Goal: Transaction & Acquisition: Download file/media

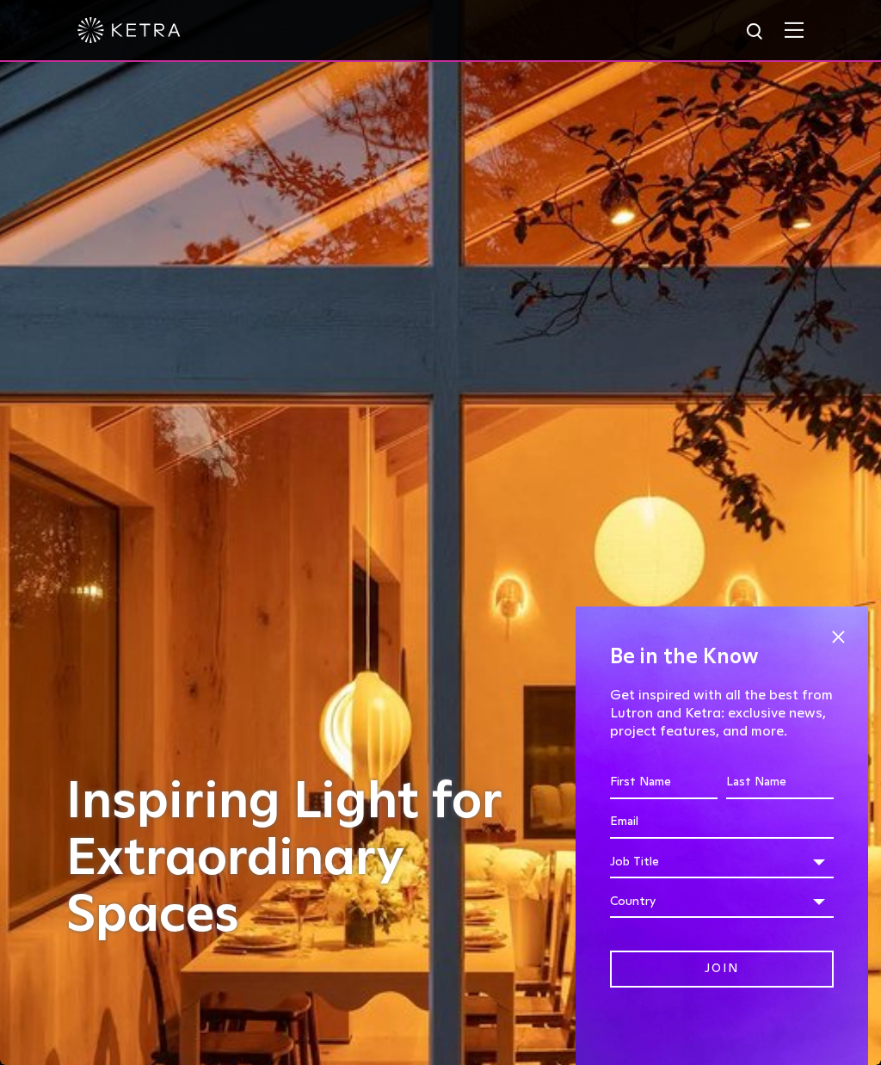
click at [802, 36] on img at bounding box center [793, 30] width 19 height 16
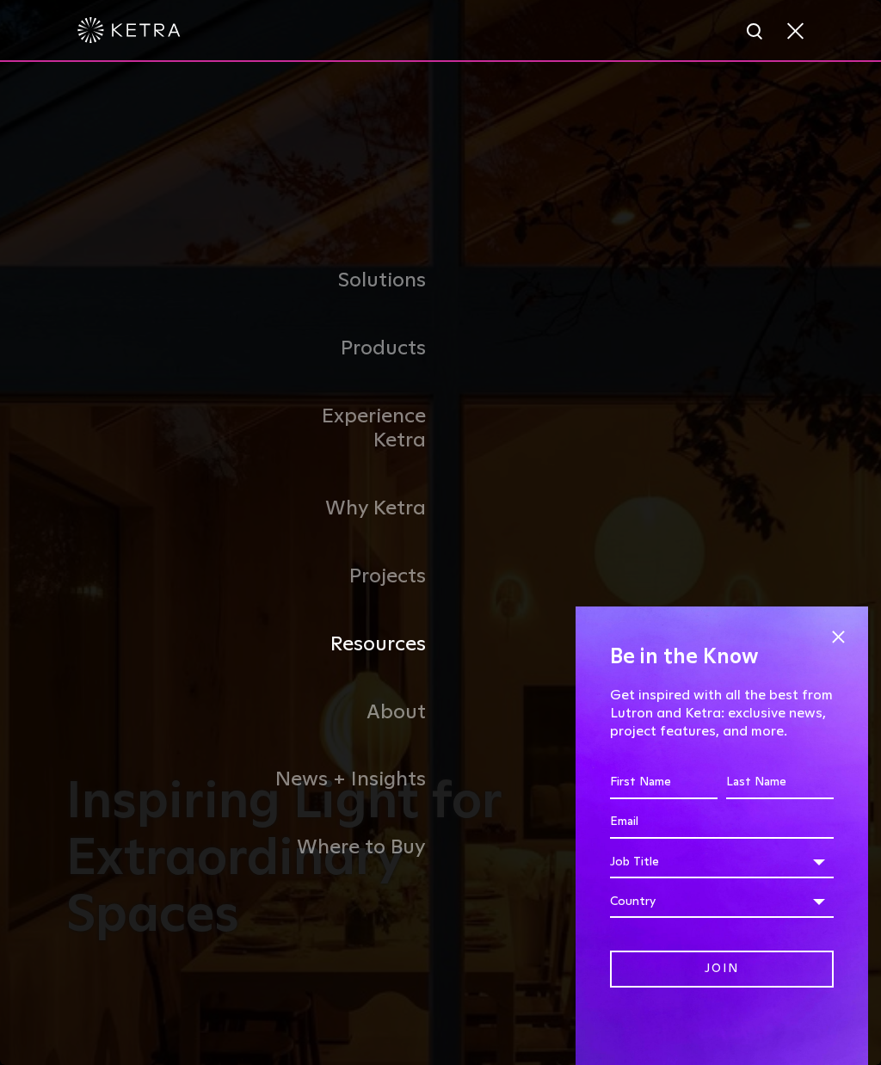
click at [391, 673] on link "Resources" at bounding box center [352, 645] width 176 height 68
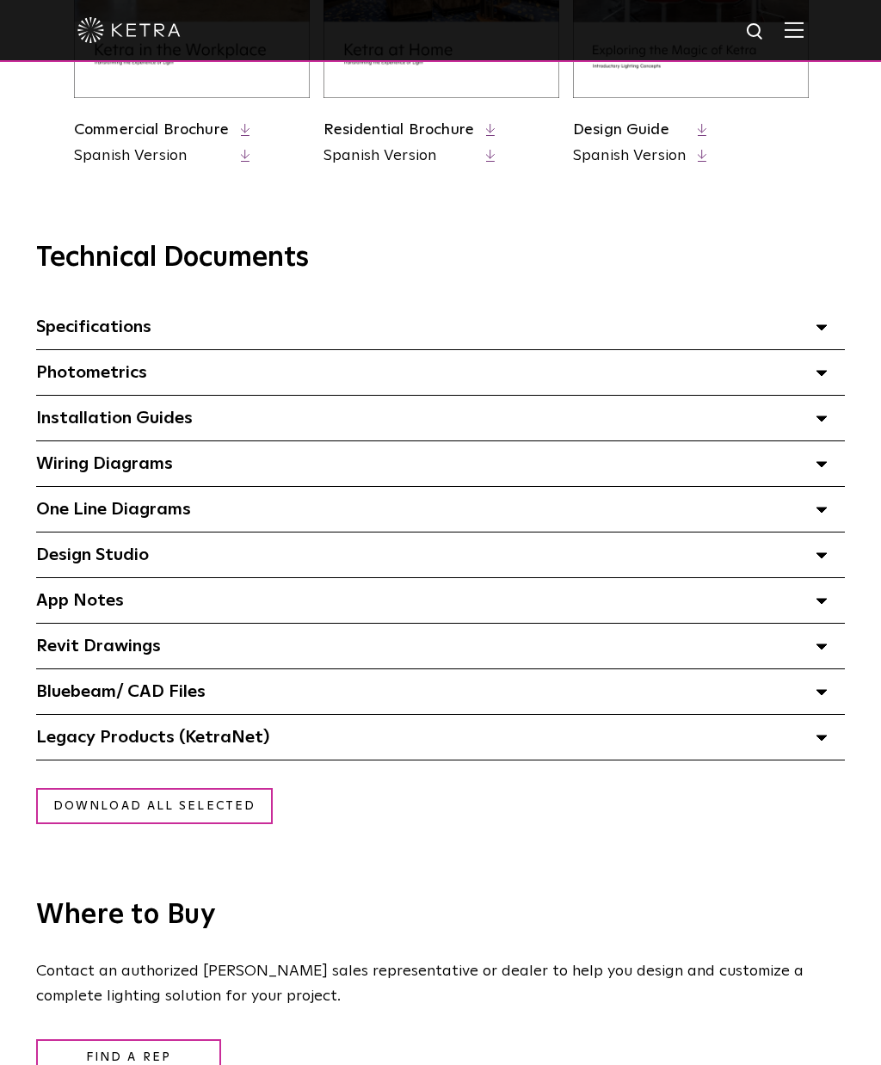
scroll to position [994, 0]
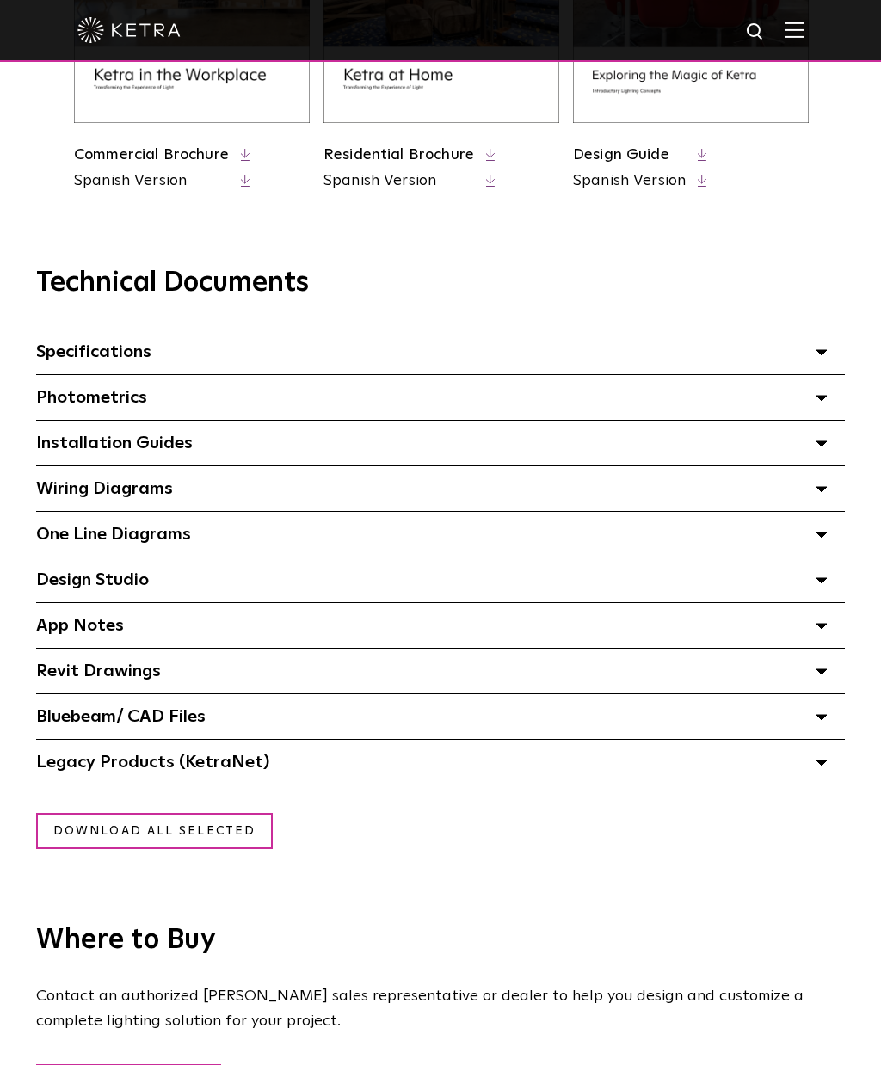
click at [827, 448] on div "Installation Guides Select checkboxes to use the bulk download option below" at bounding box center [440, 443] width 808 height 45
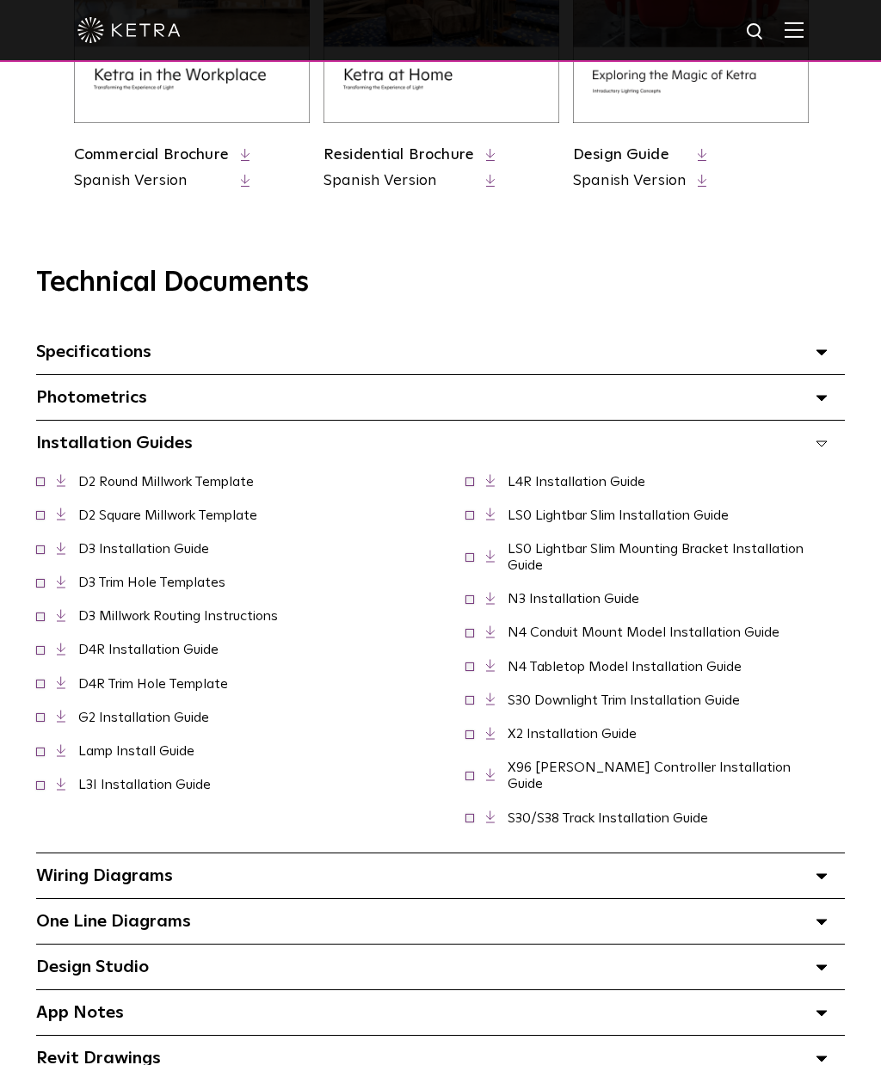
click at [44, 712] on span at bounding box center [40, 715] width 9 height 9
click at [465, 485] on span "L4R Installation Guide" at bounding box center [565, 482] width 200 height 16
click at [470, 482] on span at bounding box center [469, 480] width 9 height 9
click at [472, 517] on span at bounding box center [469, 513] width 9 height 9
click at [43, 548] on span at bounding box center [40, 548] width 9 height 9
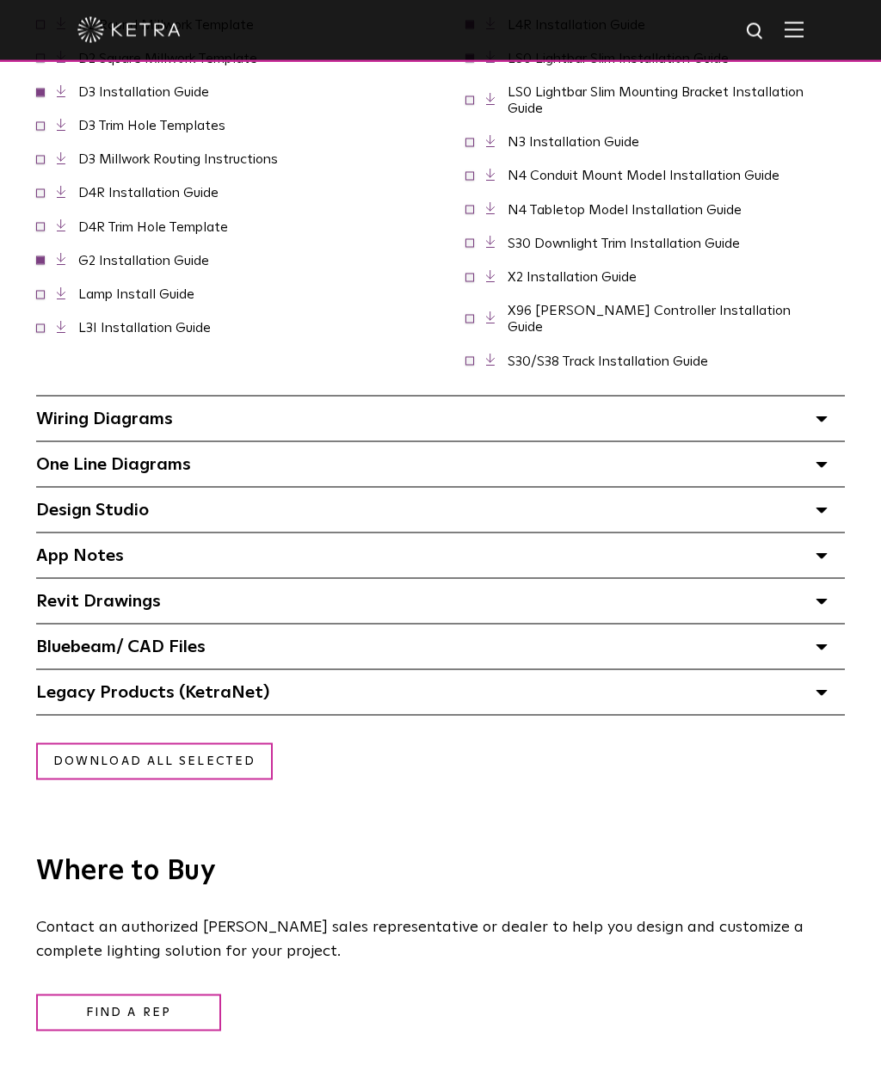
scroll to position [1452, 0]
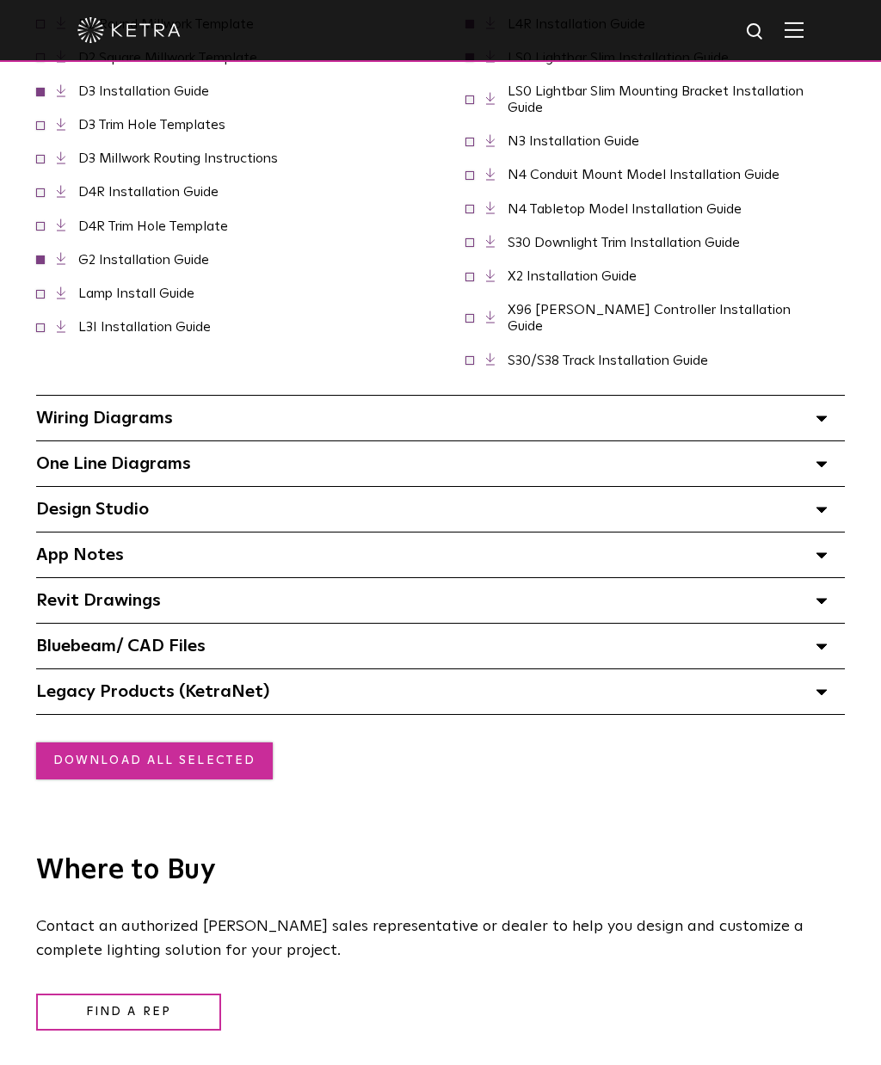
click at [164, 742] on link "Download all selected" at bounding box center [154, 760] width 237 height 37
